Goal: Task Accomplishment & Management: Use online tool/utility

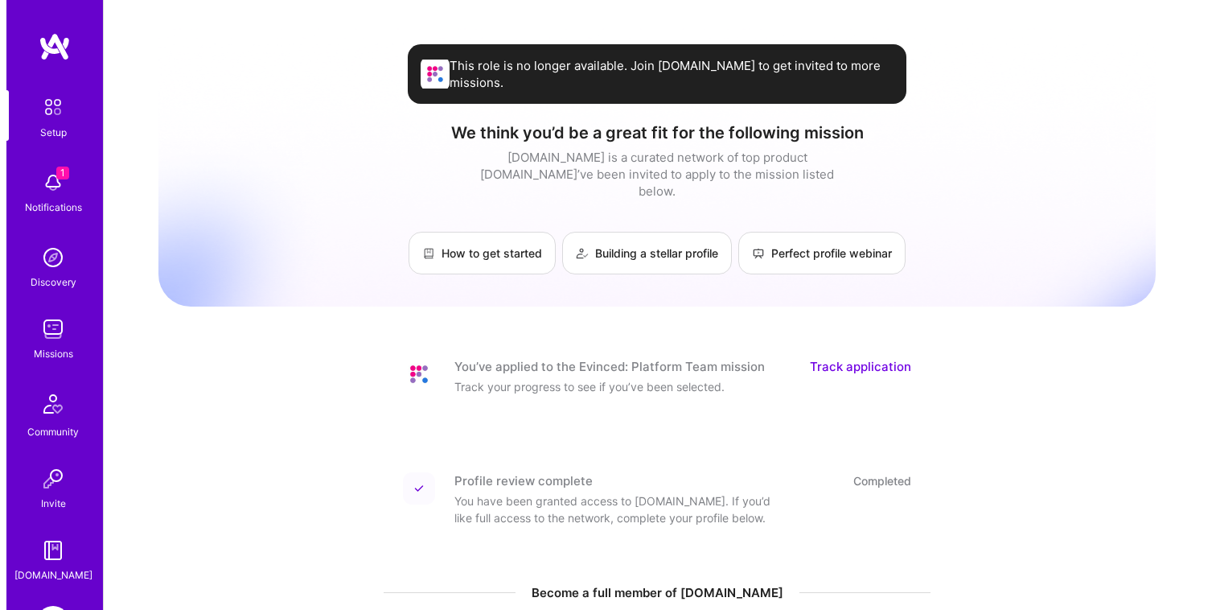
scroll to position [115, 0]
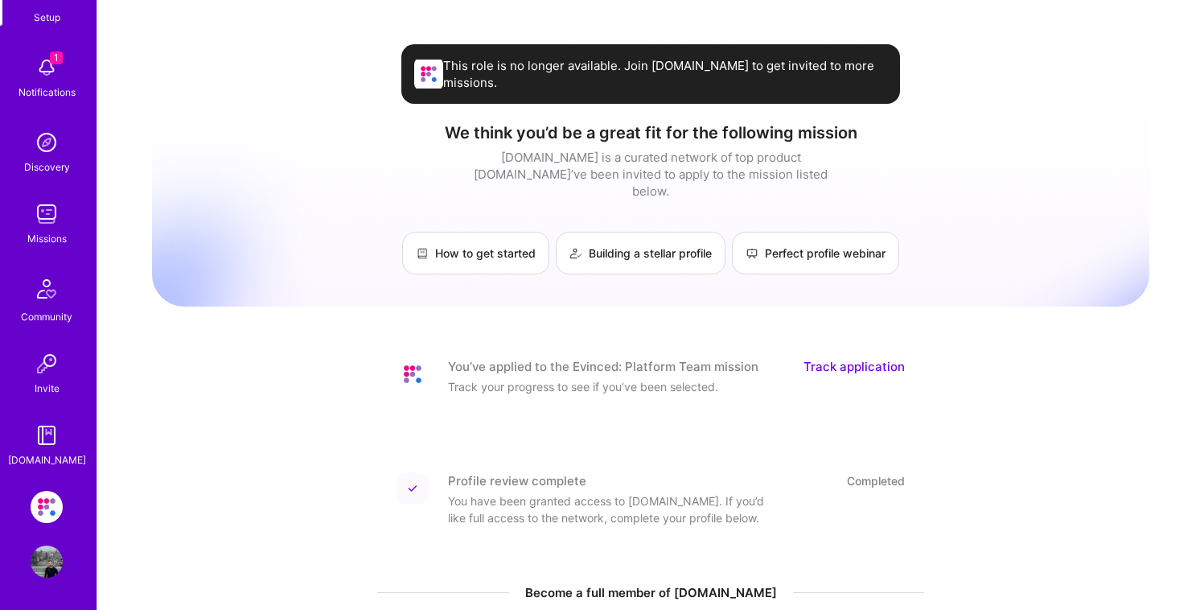
click at [39, 506] on img at bounding box center [47, 507] width 32 height 32
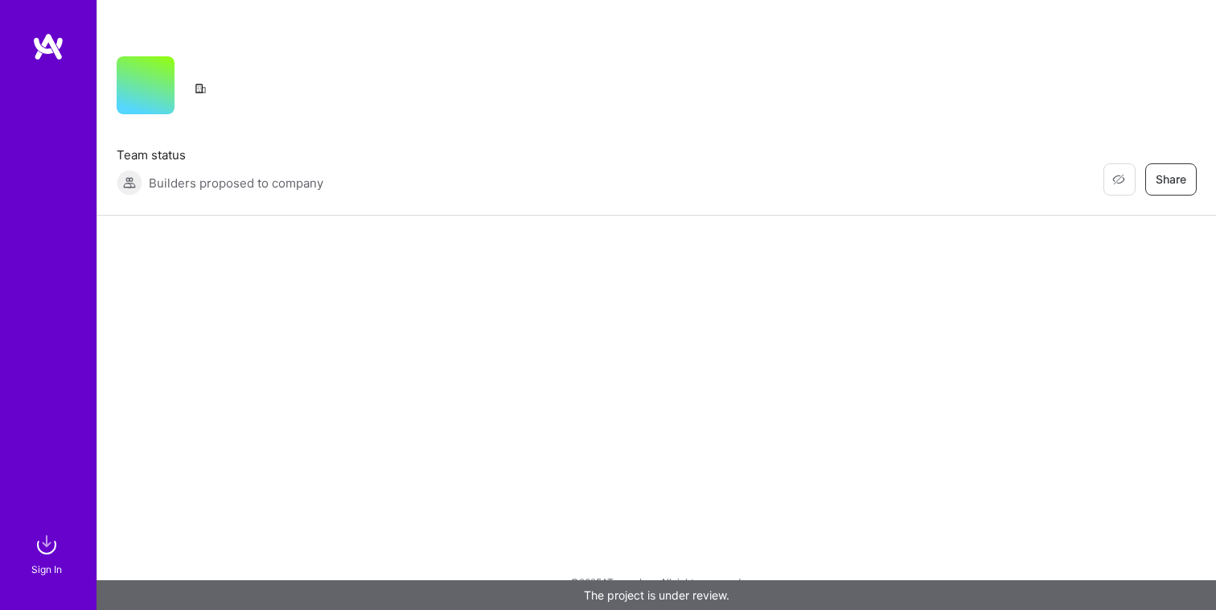
click at [46, 555] on img at bounding box center [47, 544] width 32 height 32
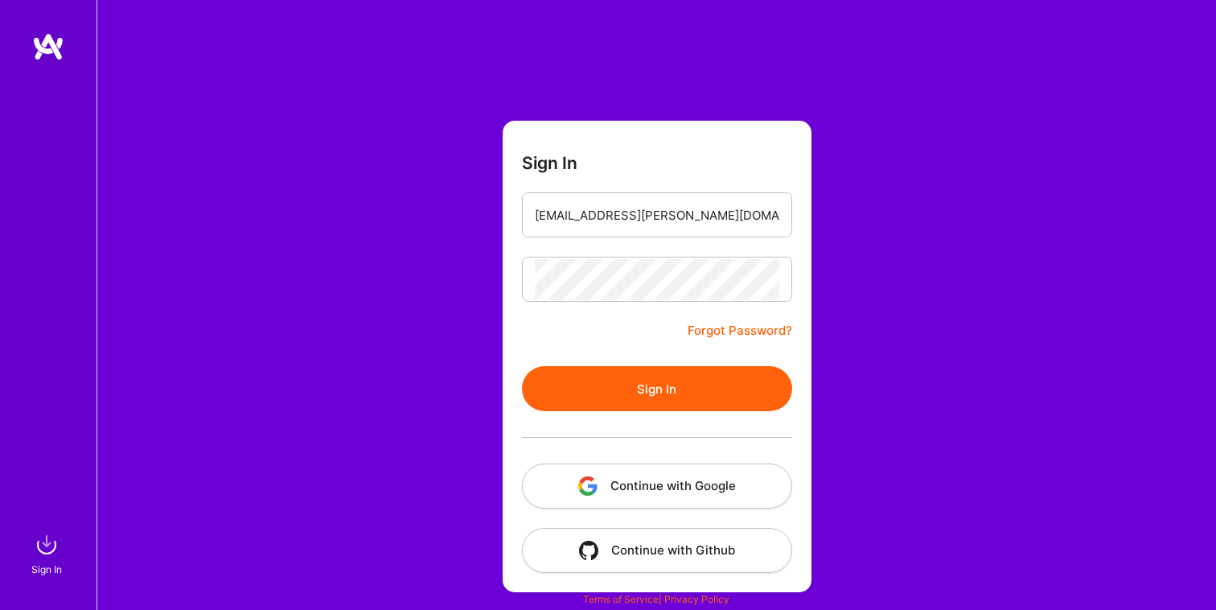
click at [642, 384] on button "Sign In" at bounding box center [657, 388] width 270 height 45
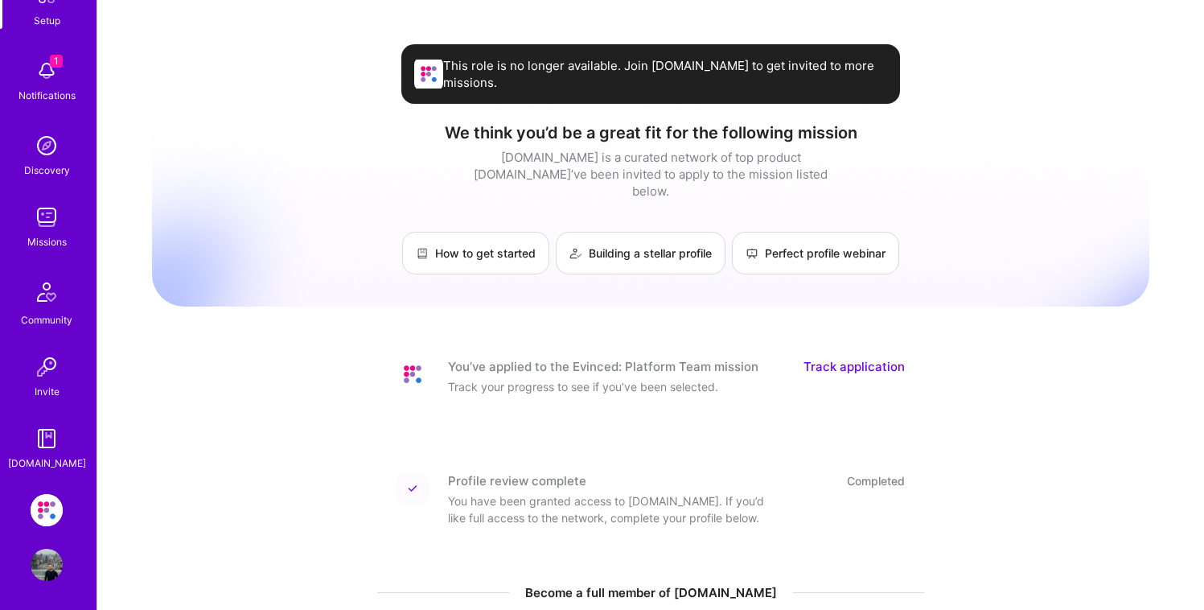
scroll to position [115, 0]
click at [37, 504] on img at bounding box center [47, 507] width 32 height 32
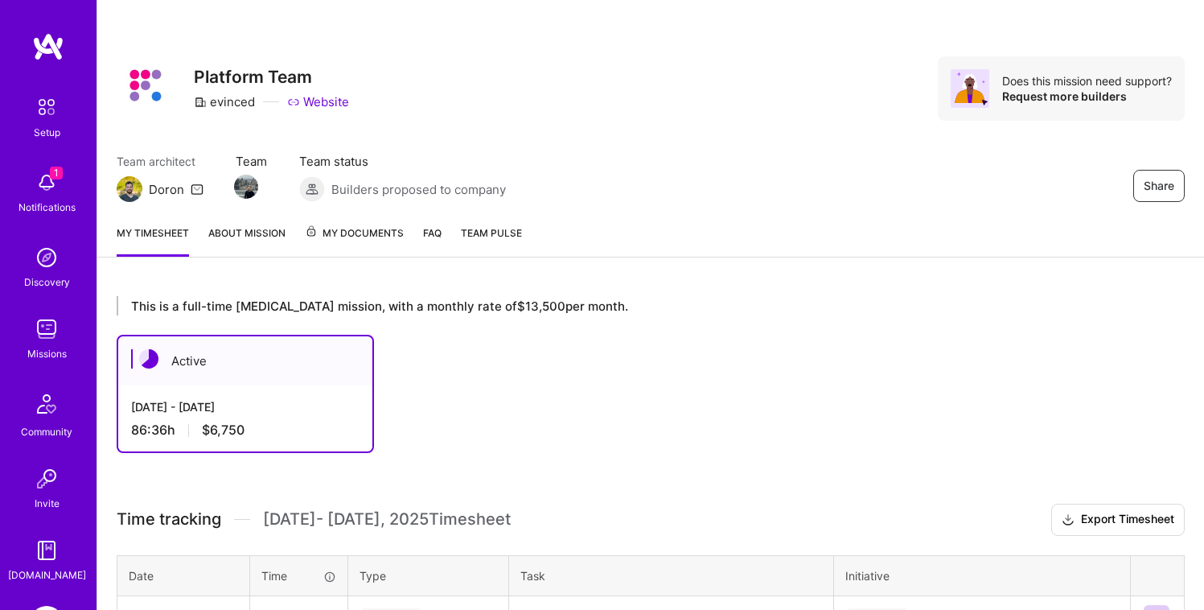
click at [349, 232] on span "My Documents" at bounding box center [354, 233] width 99 height 18
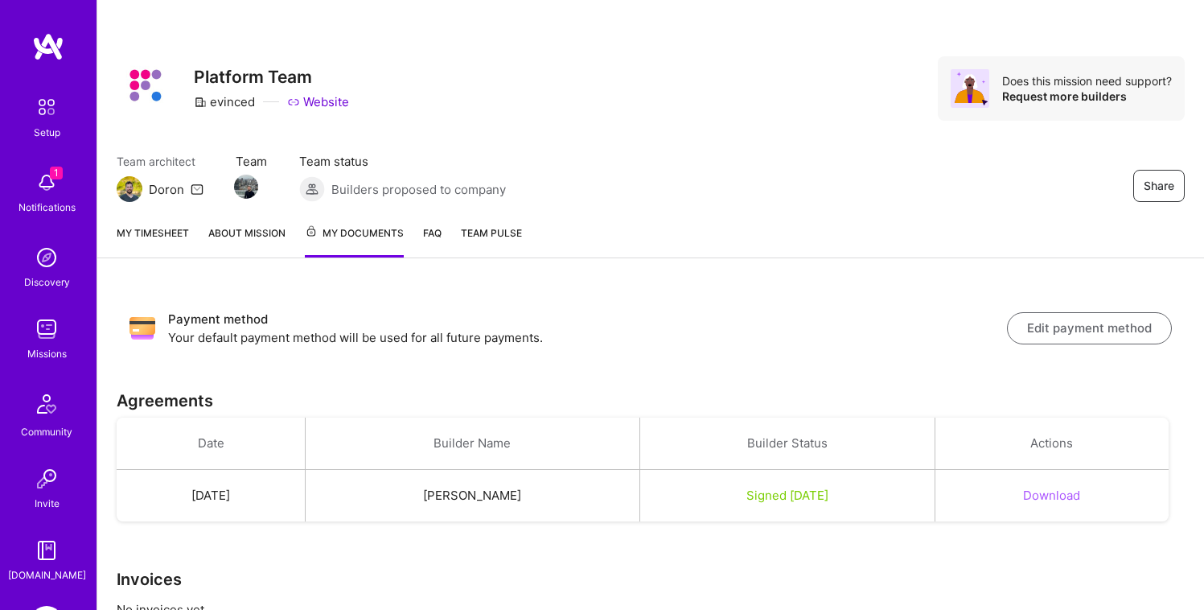
scroll to position [59, 0]
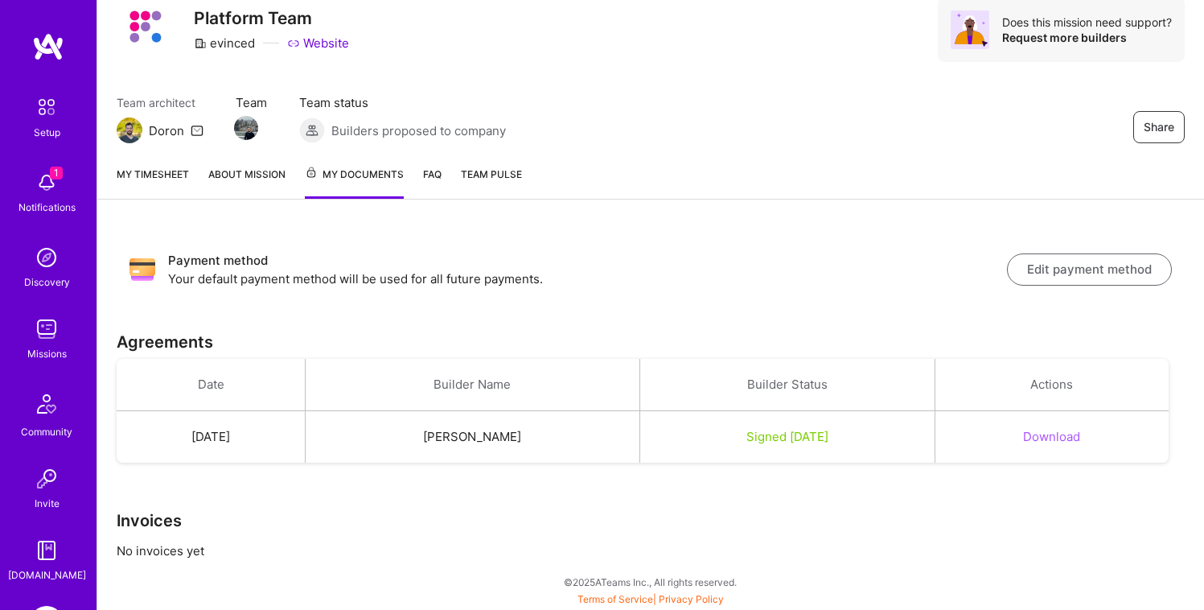
click at [182, 180] on link "My timesheet" at bounding box center [153, 182] width 72 height 33
